Goal: Task Accomplishment & Management: Use online tool/utility

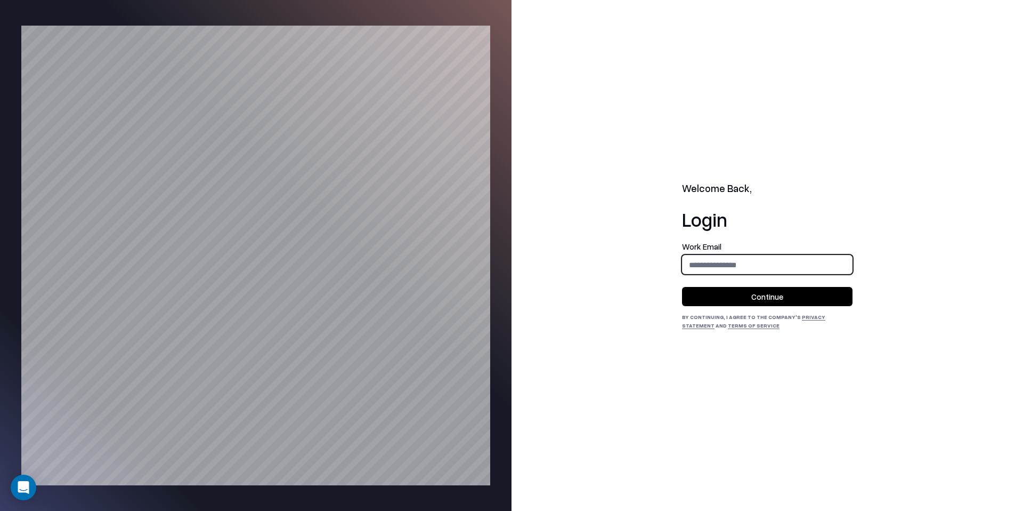
click at [697, 259] on input "email" at bounding box center [767, 265] width 169 height 20
type input "**********"
click at [738, 296] on button "Continue" at bounding box center [767, 296] width 171 height 19
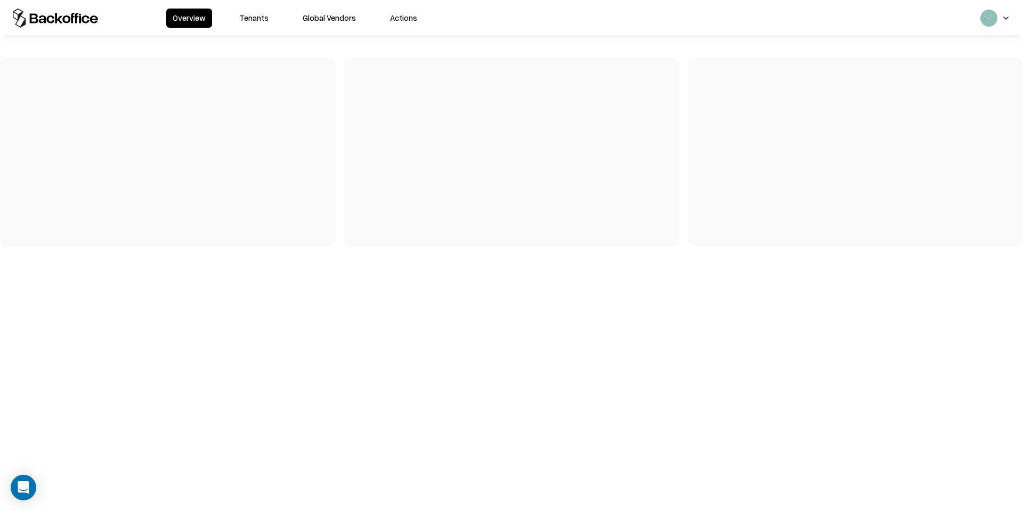
click at [257, 12] on button "Tenants" at bounding box center [254, 18] width 42 height 19
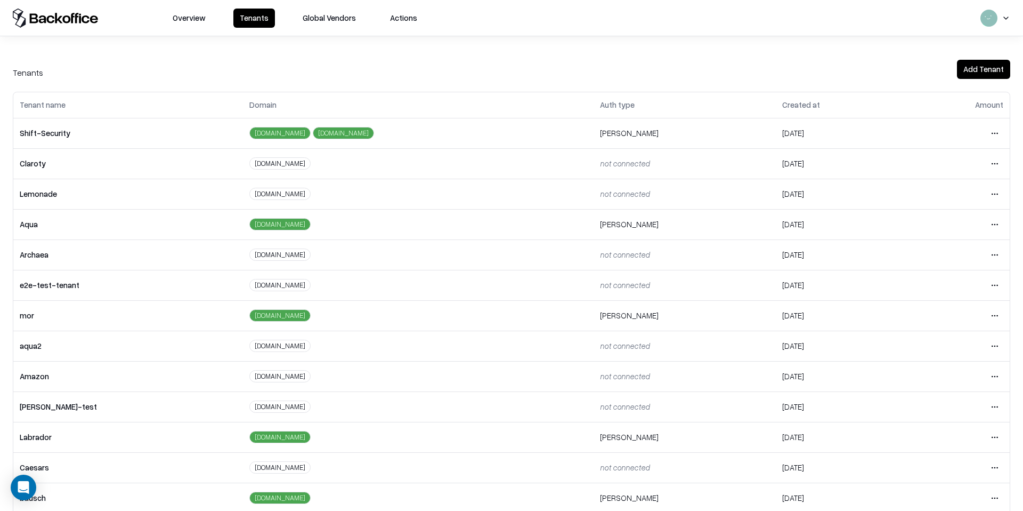
scroll to position [45, 0]
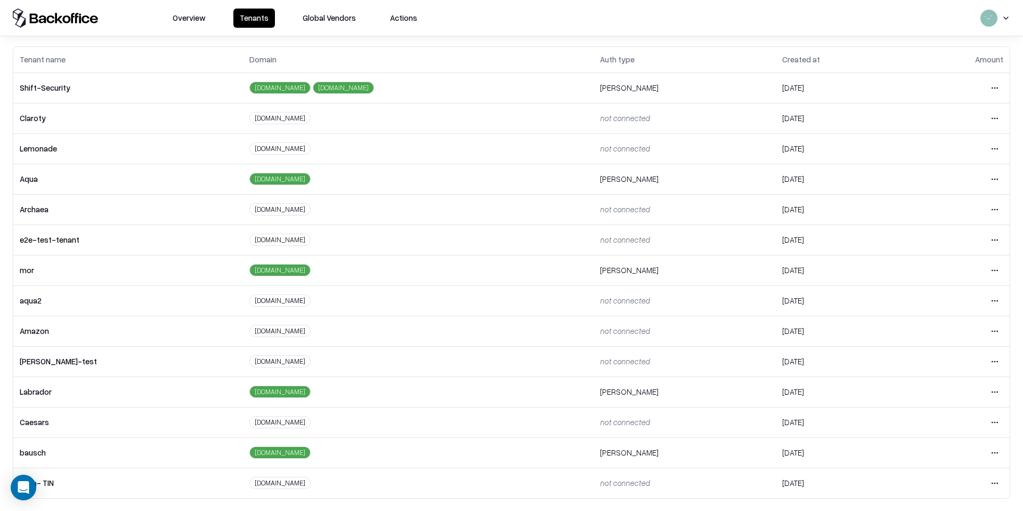
click at [990, 454] on html "Overview Tenants Global Vendors Actions Tenants Add Tenant Tenant name Domain A…" at bounding box center [511, 255] width 1023 height 511
click at [936, 406] on div "Login to tenant" at bounding box center [950, 406] width 115 height 21
